Goal: Information Seeking & Learning: Learn about a topic

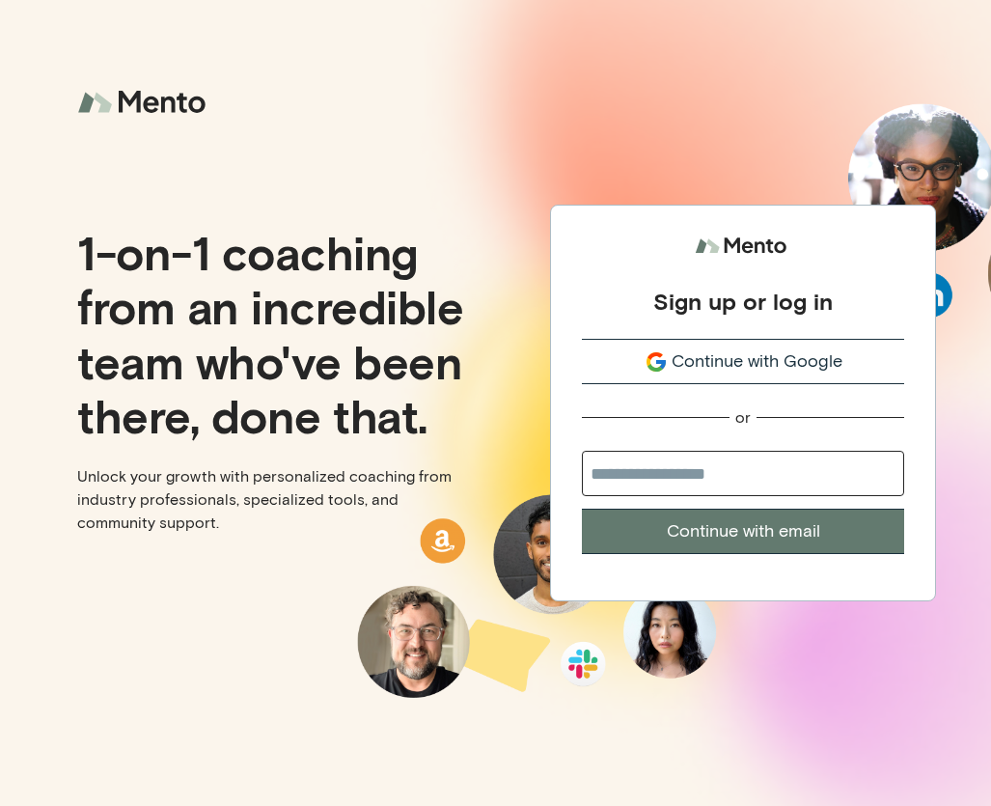
click at [667, 366] on icon "submit" at bounding box center [656, 361] width 23 height 23
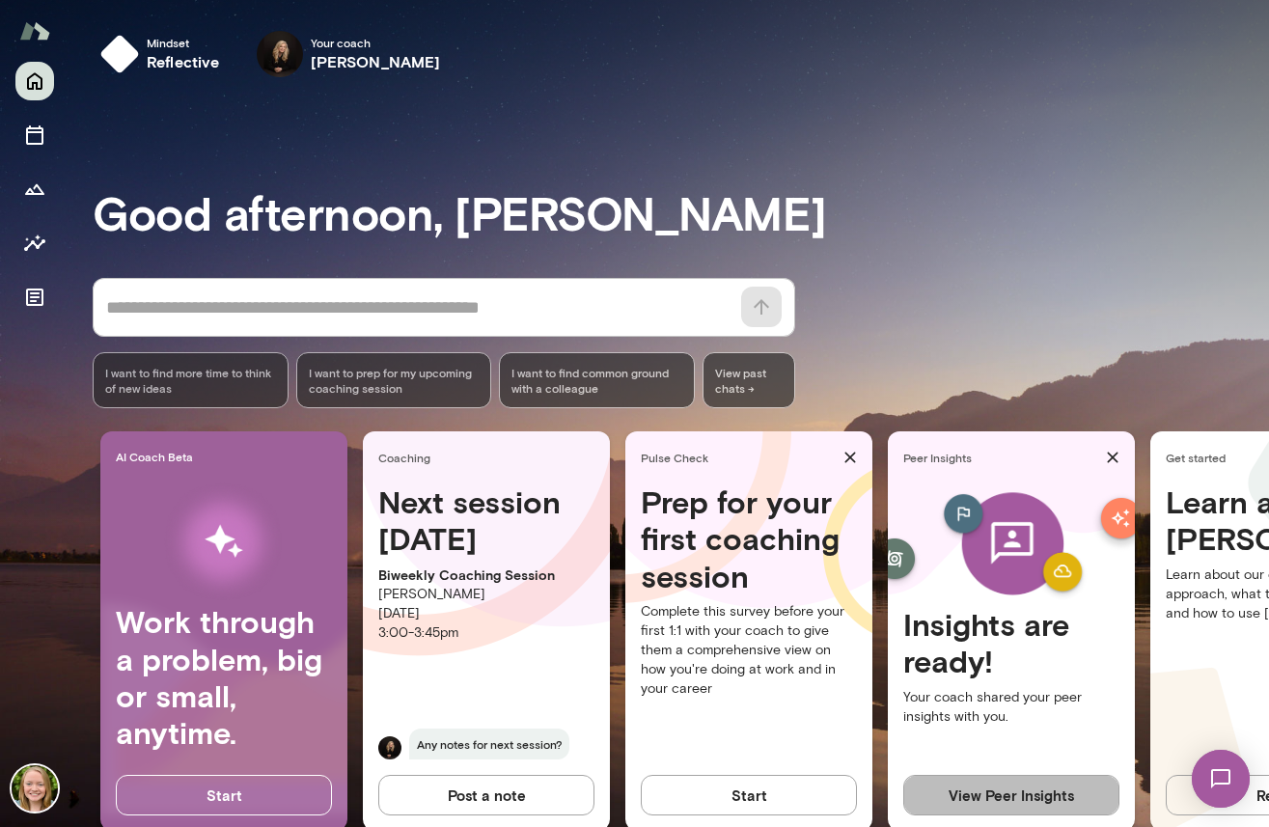
click at [1015, 779] on button "View Peer Insights" at bounding box center [1011, 795] width 216 height 41
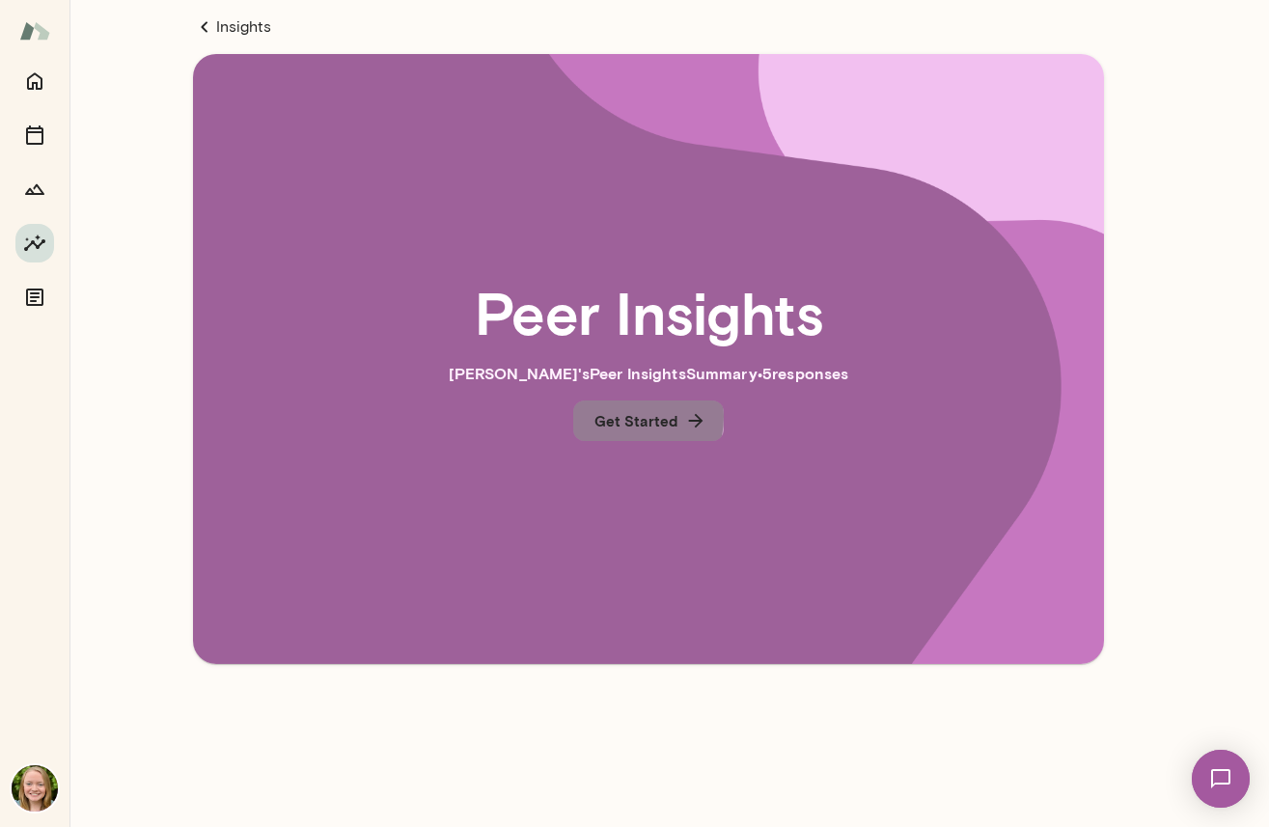
click at [630, 417] on button "Get Started" at bounding box center [648, 421] width 151 height 41
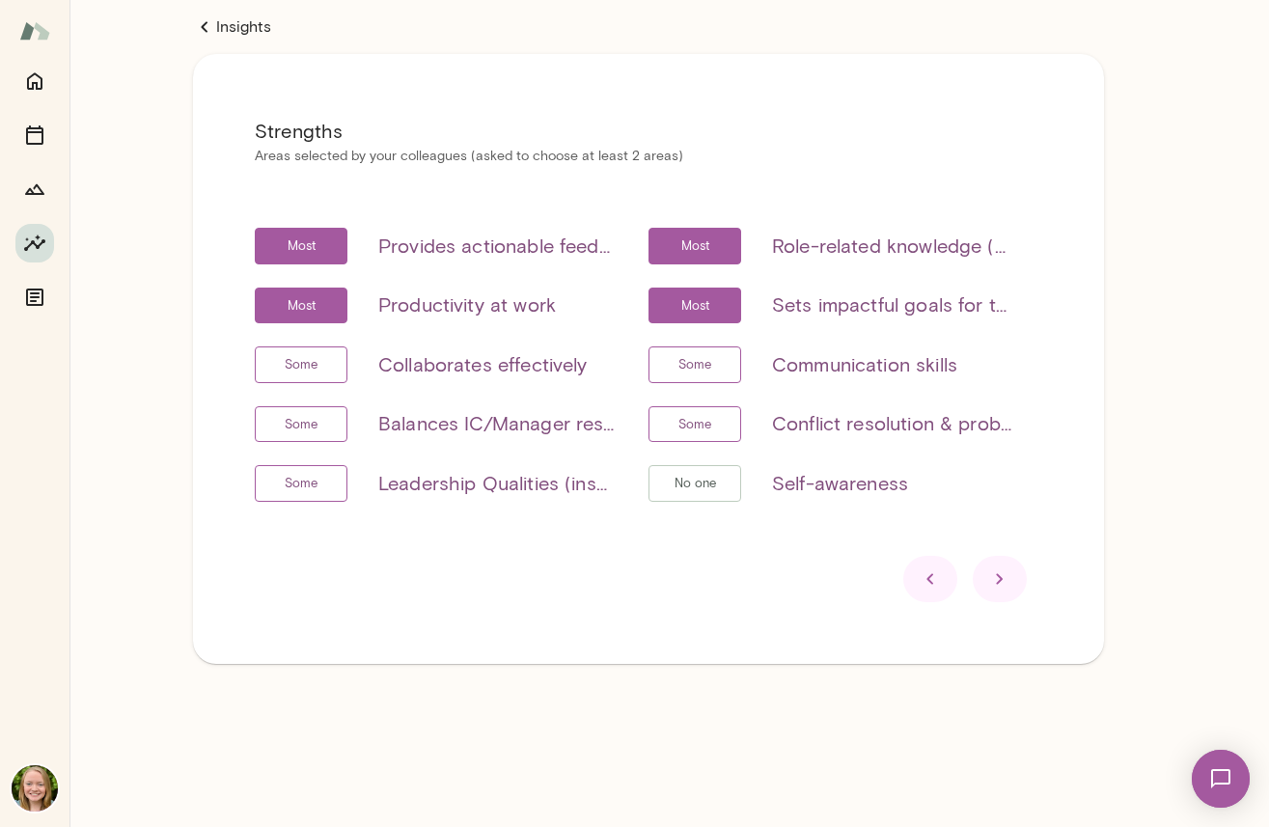
click at [1006, 587] on icon at bounding box center [999, 578] width 23 height 23
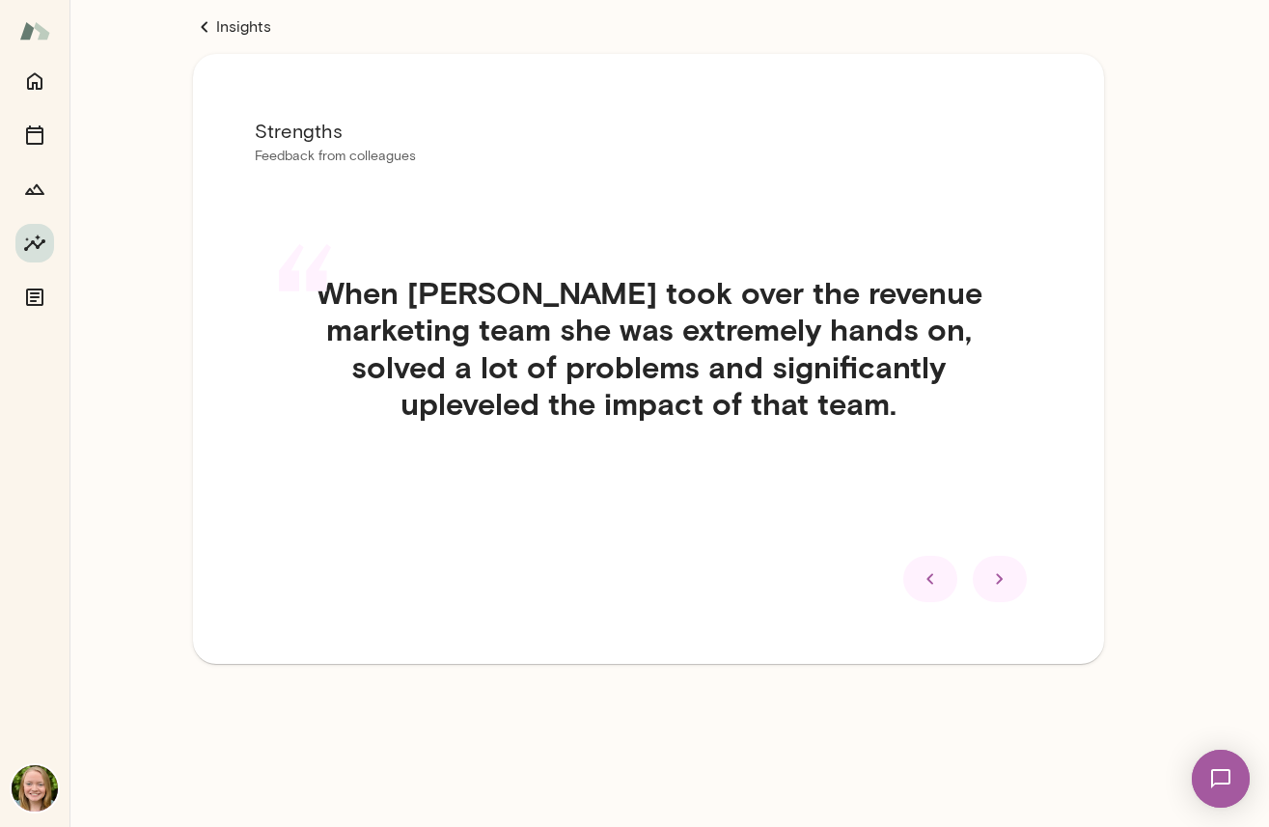
click at [1006, 586] on icon at bounding box center [999, 578] width 23 height 23
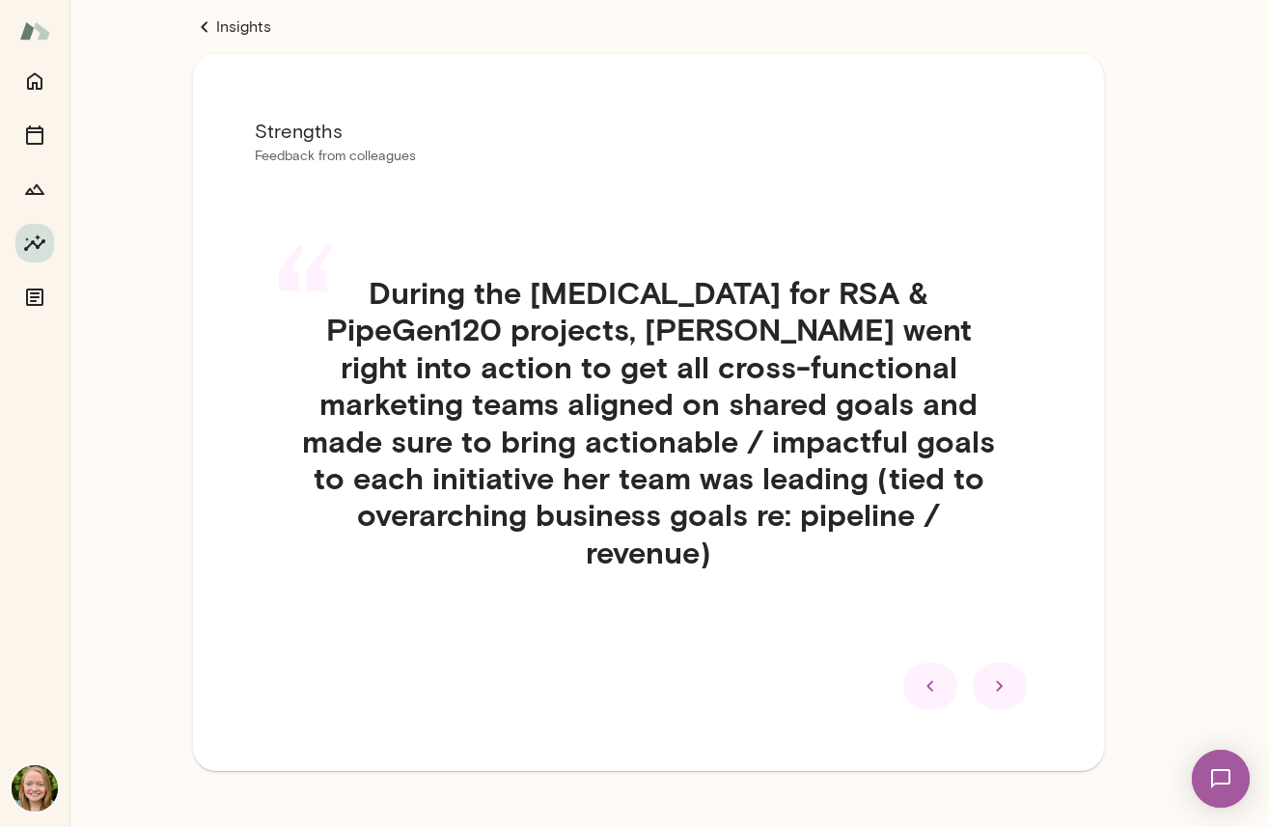
click at [1000, 675] on icon at bounding box center [999, 686] width 23 height 23
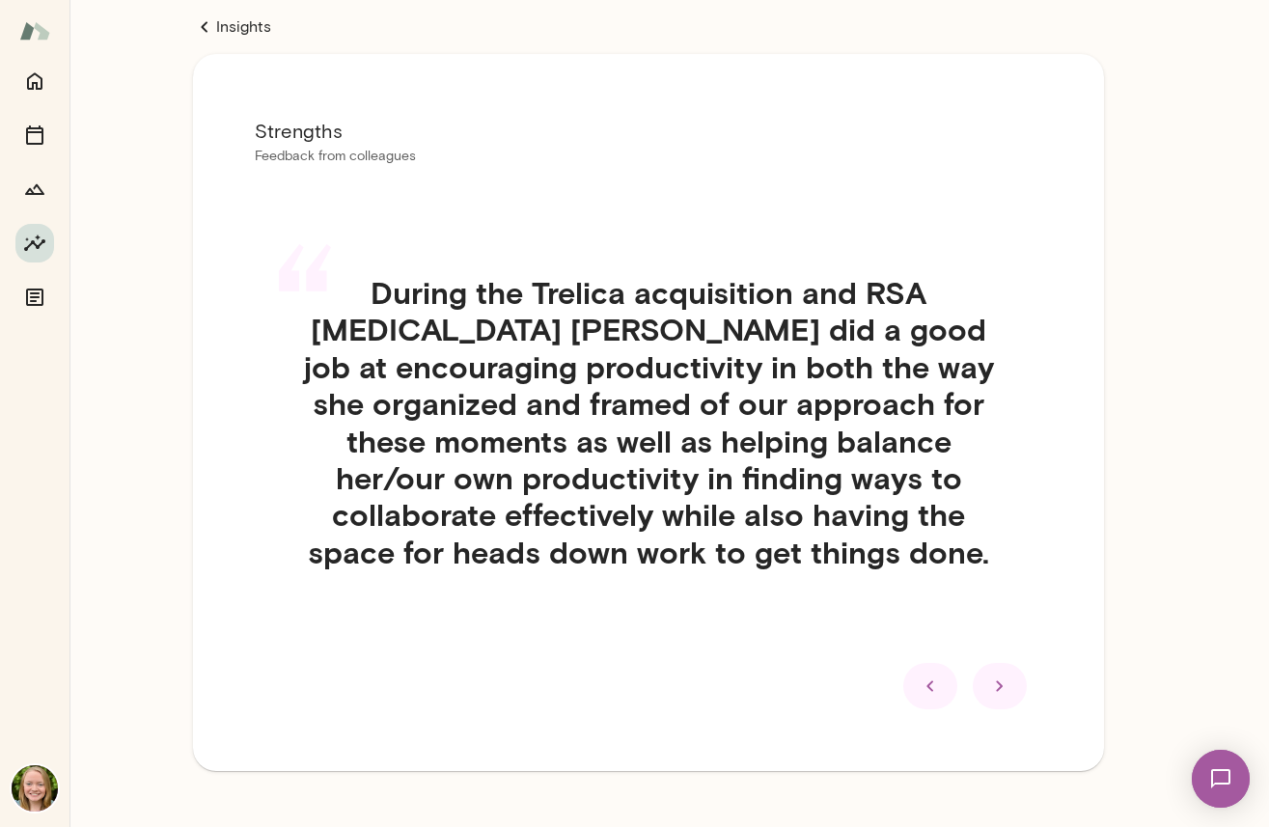
click at [1002, 686] on icon at bounding box center [999, 686] width 7 height 11
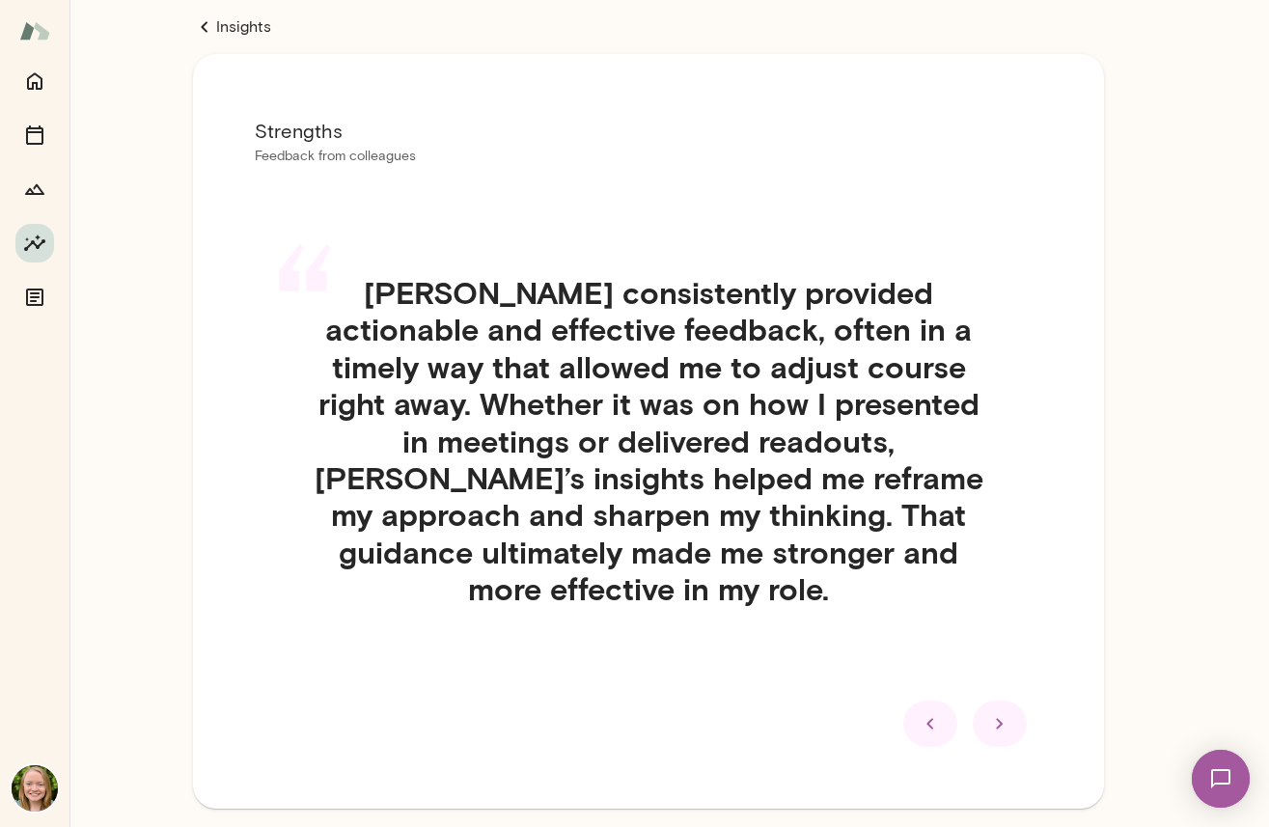
click at [1002, 718] on icon at bounding box center [999, 723] width 7 height 11
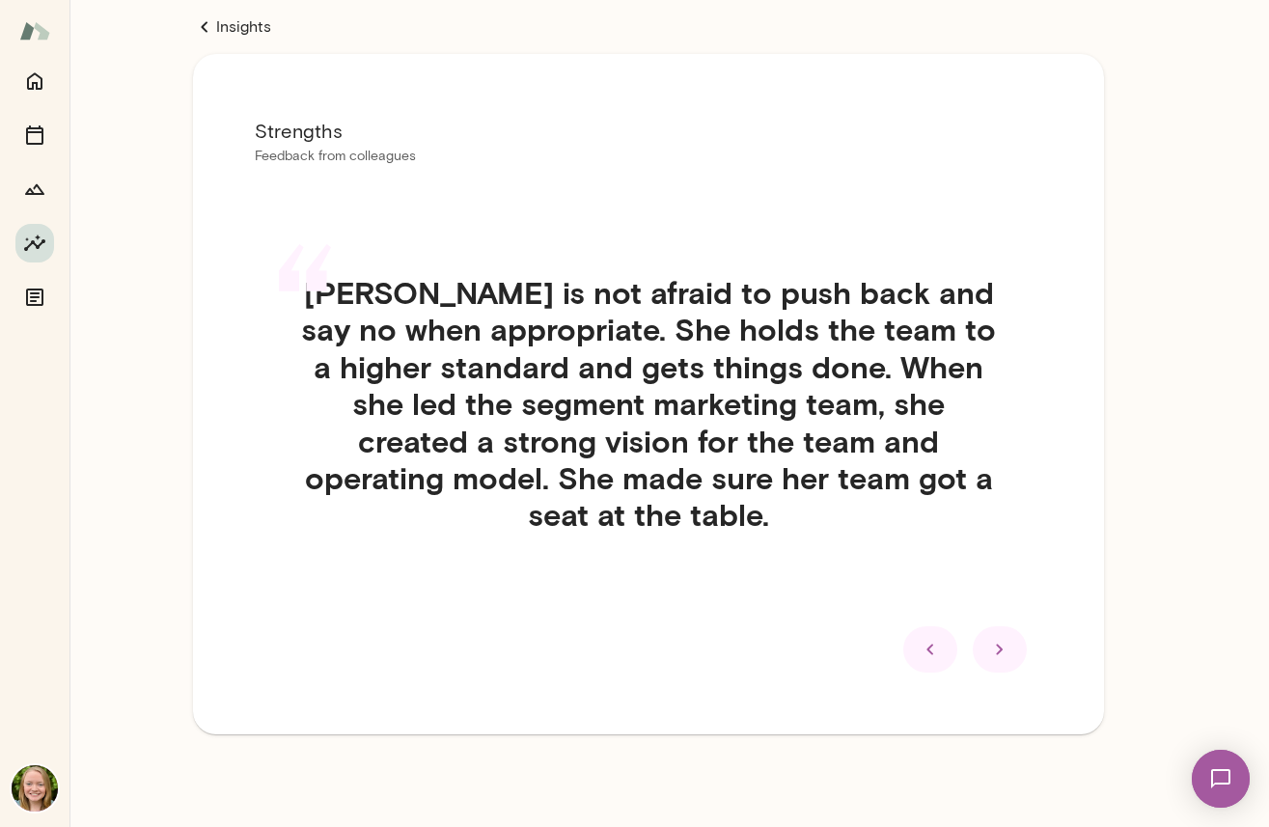
click at [1001, 638] on icon at bounding box center [999, 649] width 23 height 23
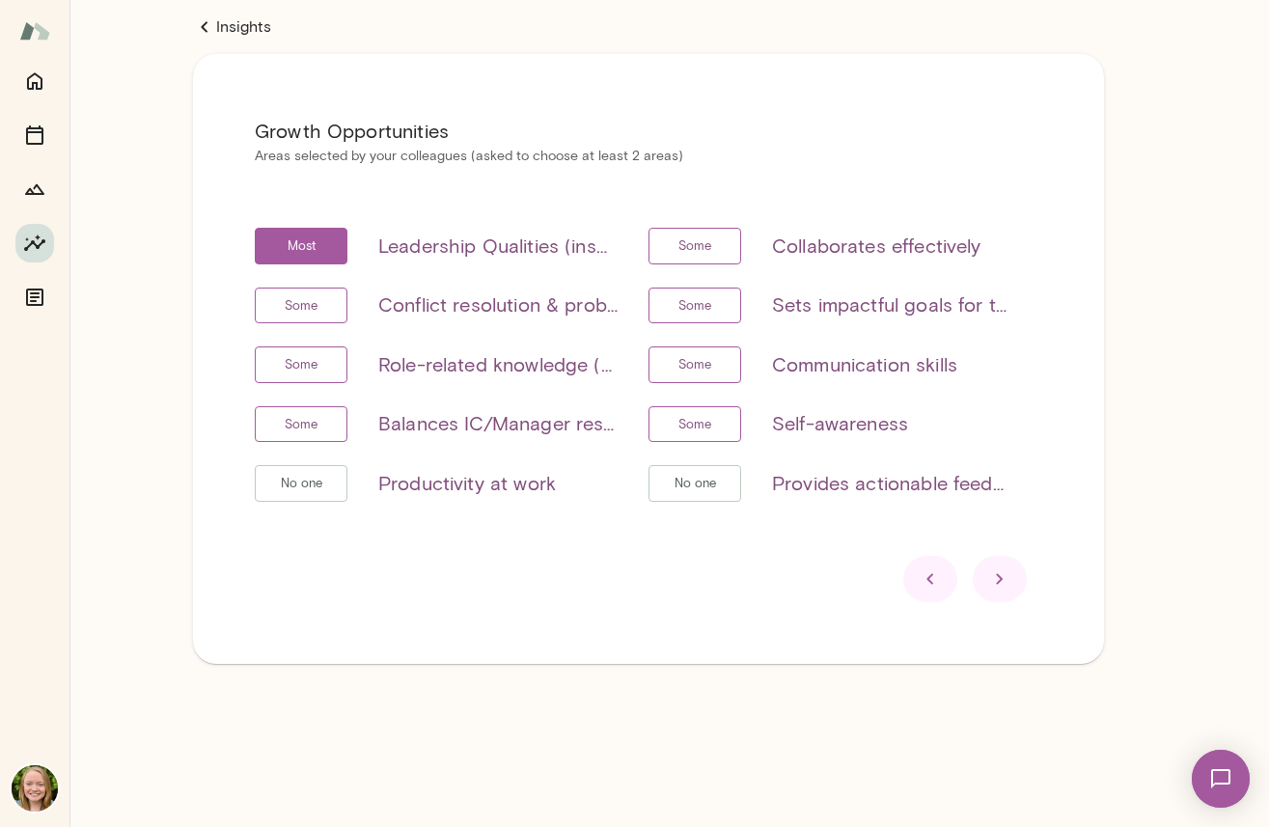
click at [1003, 590] on icon at bounding box center [999, 578] width 23 height 23
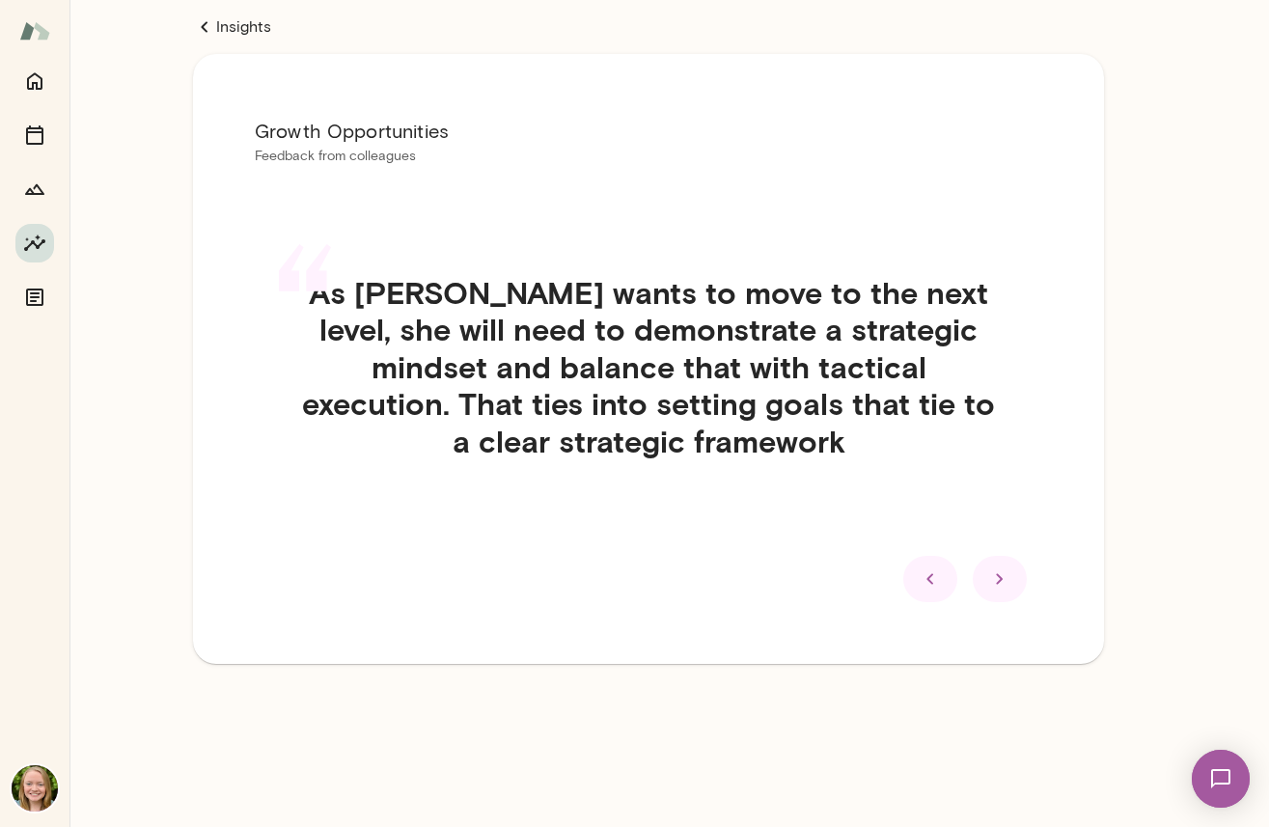
click at [1003, 590] on icon at bounding box center [999, 578] width 23 height 23
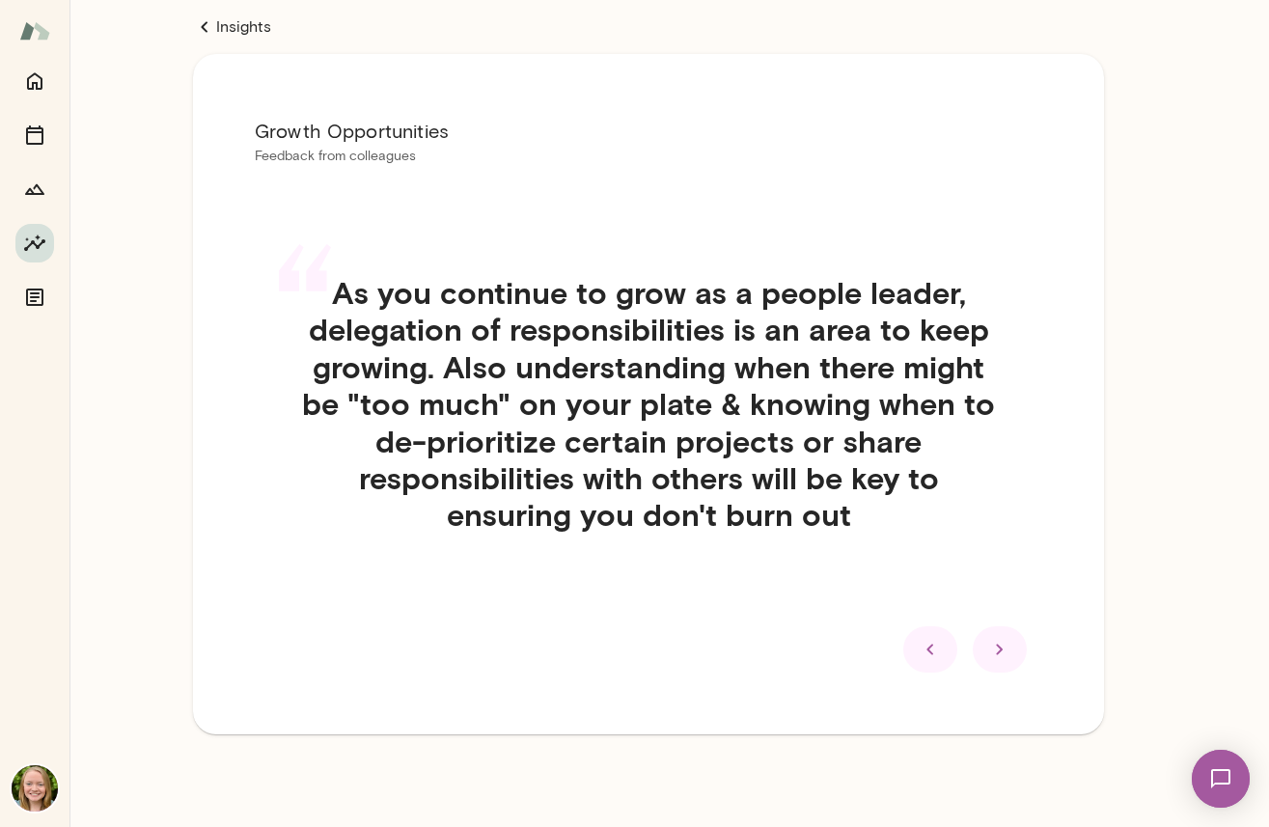
click at [989, 627] on div at bounding box center [1000, 649] width 54 height 46
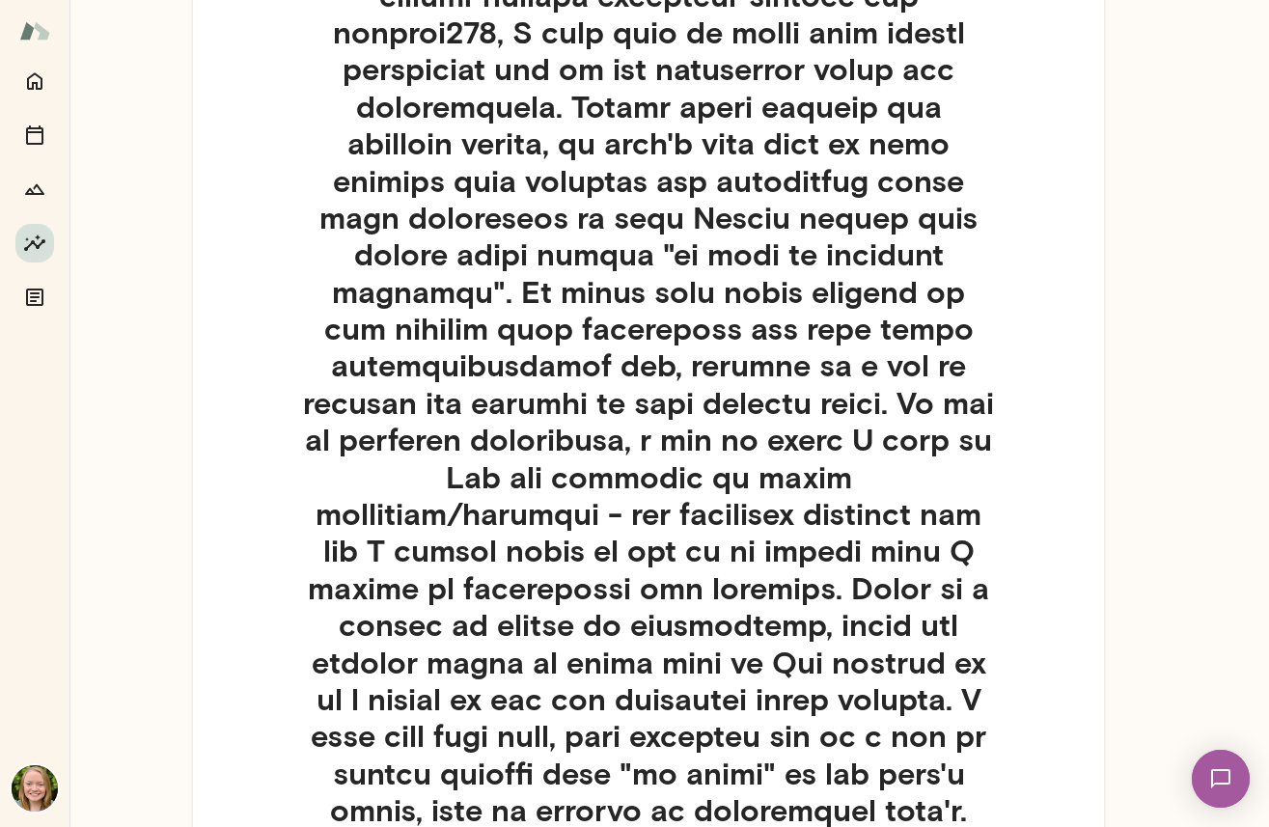
scroll to position [574, 0]
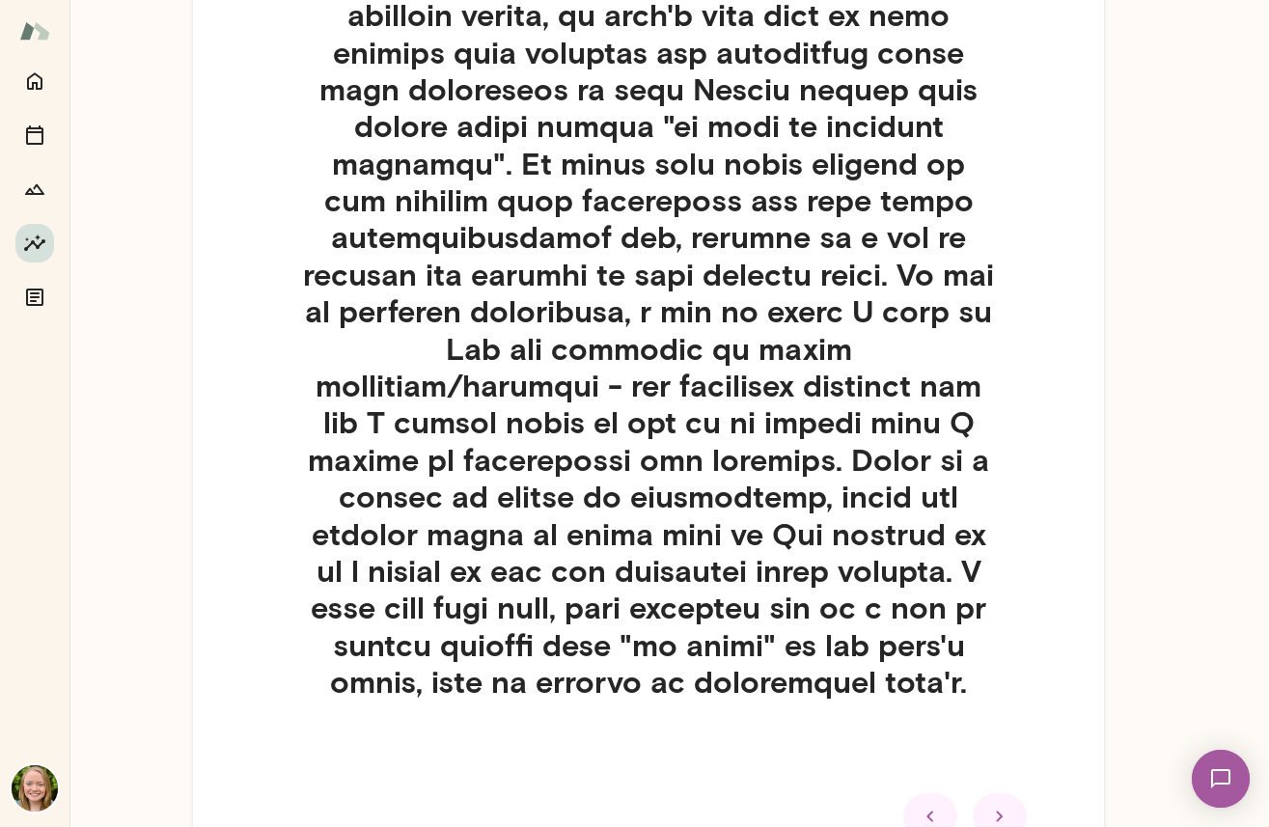
click at [998, 805] on icon at bounding box center [999, 816] width 23 height 23
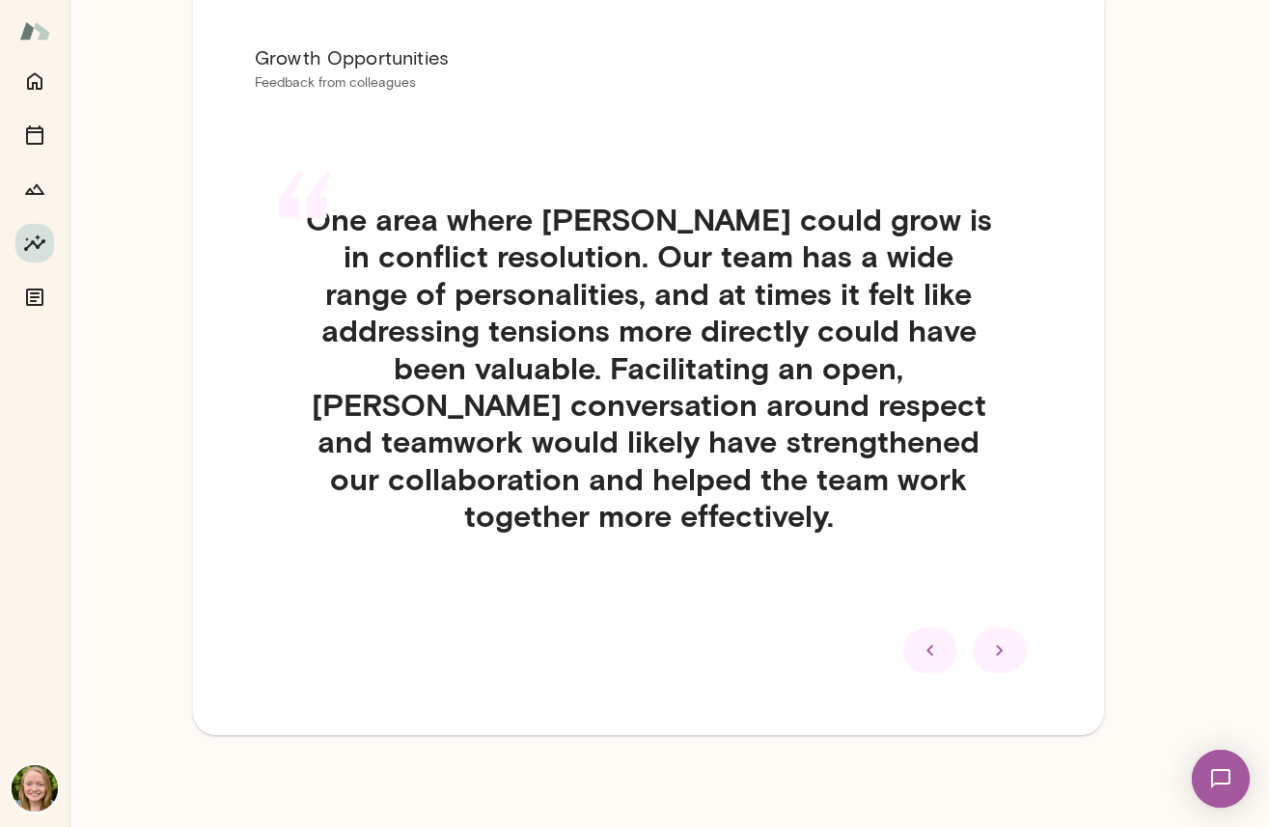
click at [1014, 651] on div at bounding box center [1000, 650] width 54 height 46
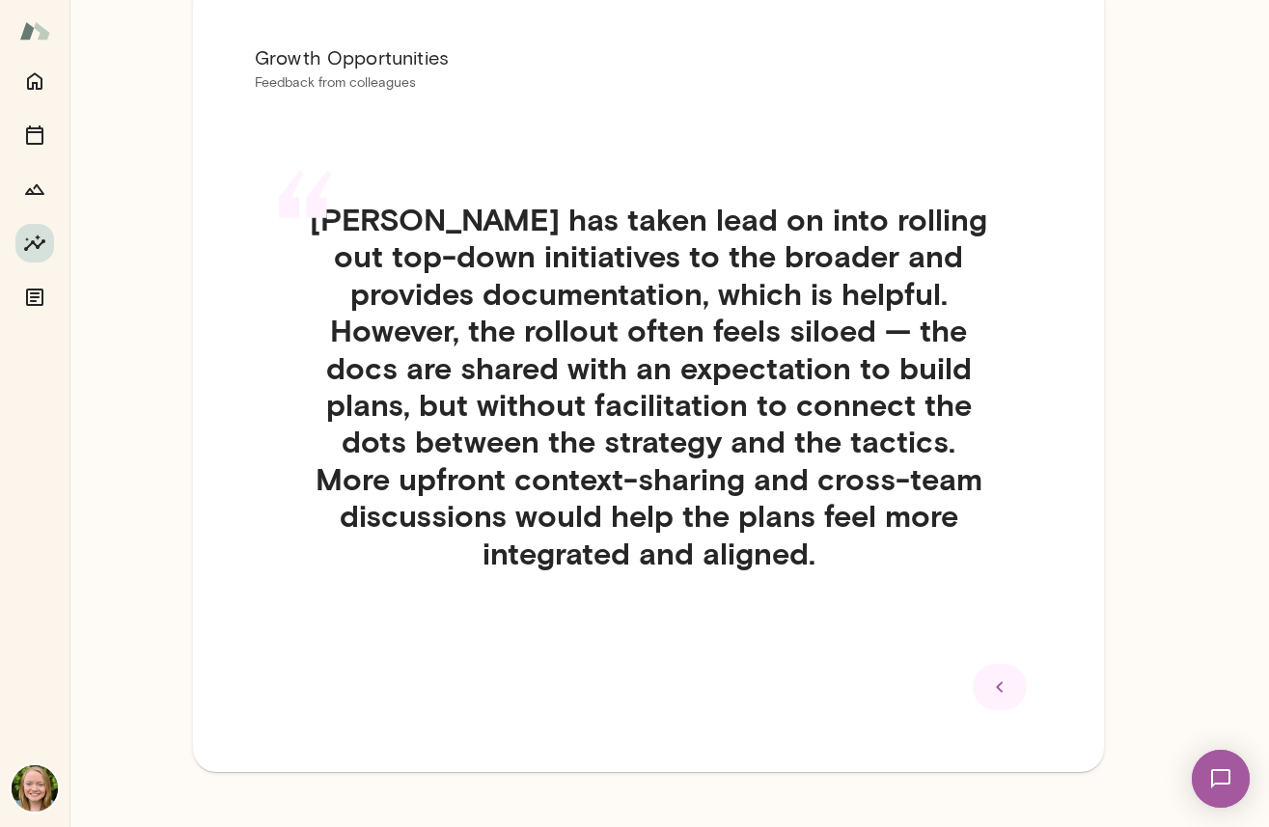
click at [1014, 664] on div at bounding box center [1000, 687] width 54 height 46
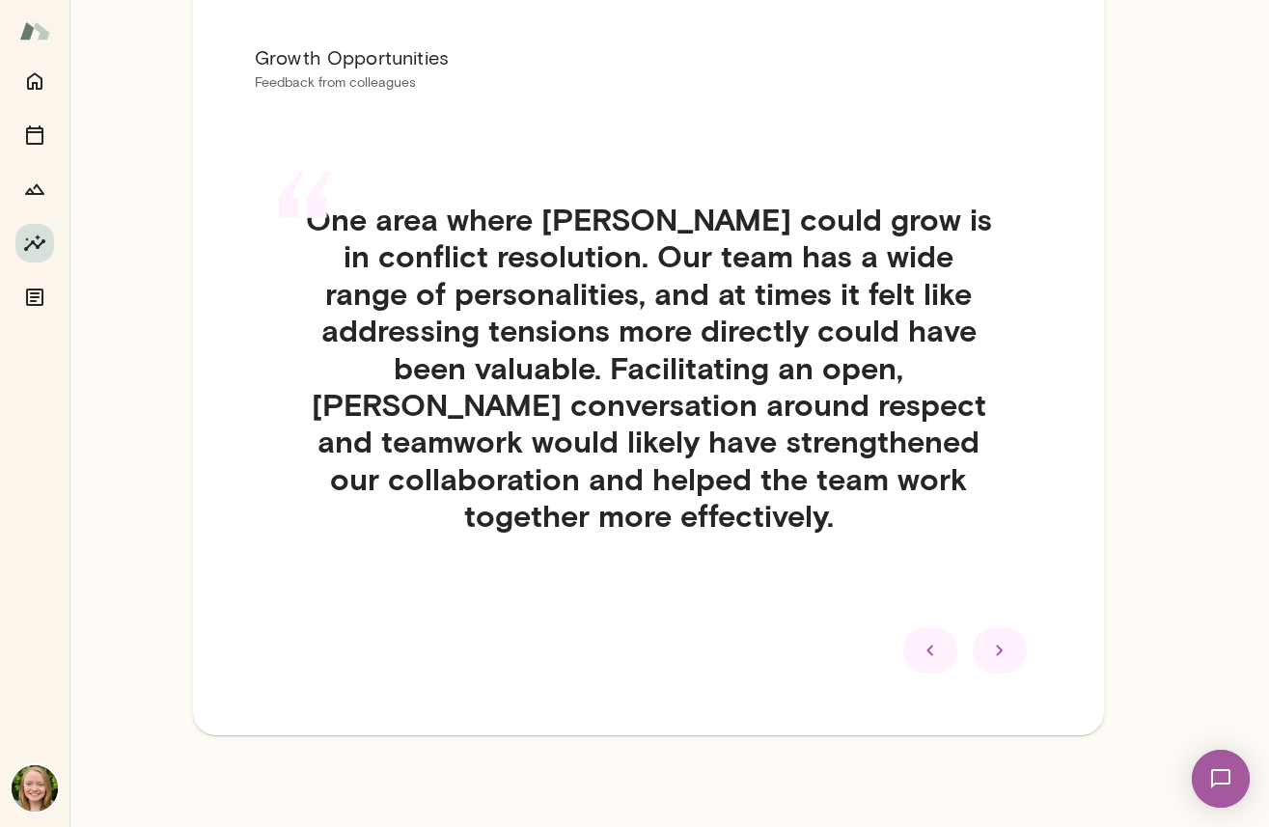
drag, startPoint x: 1007, startPoint y: 650, endPoint x: 1070, endPoint y: 703, distance: 82.3
click at [1070, 703] on div "Growth Opportunities Feedback from colleagues “ One area where Syd could grow i…" at bounding box center [648, 358] width 911 height 755
